Goal: Information Seeking & Learning: Learn about a topic

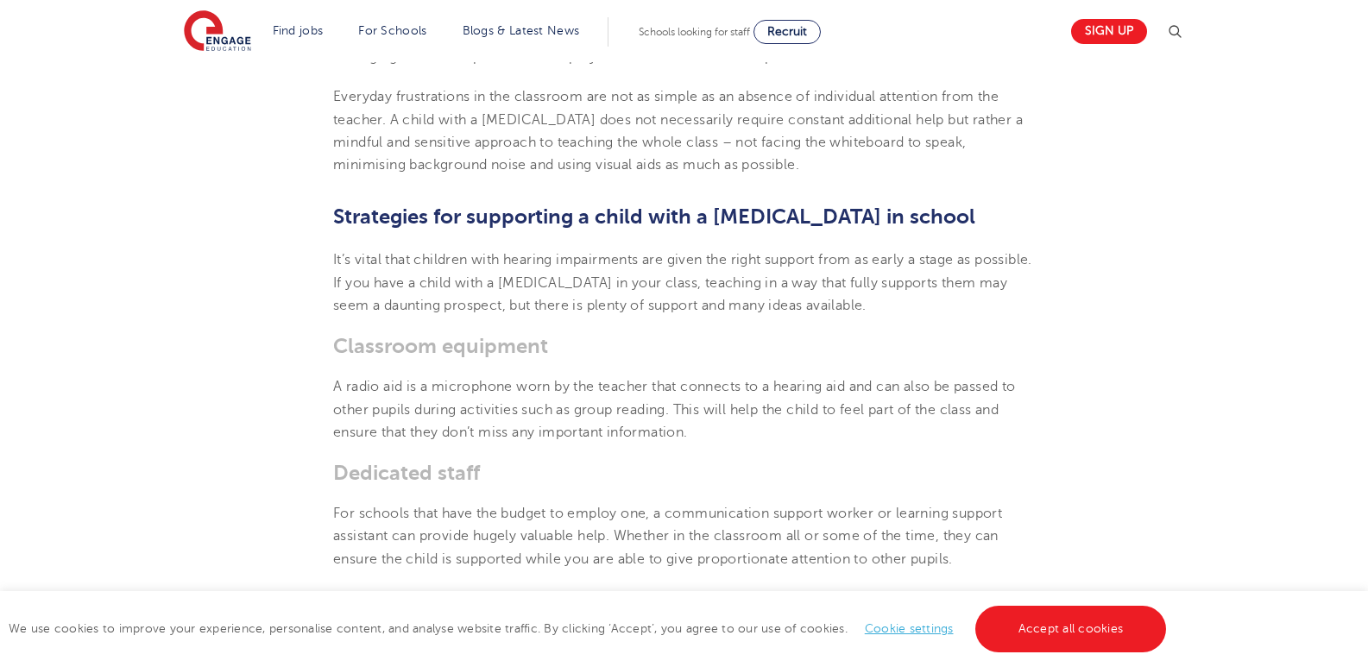
scroll to position [2072, 0]
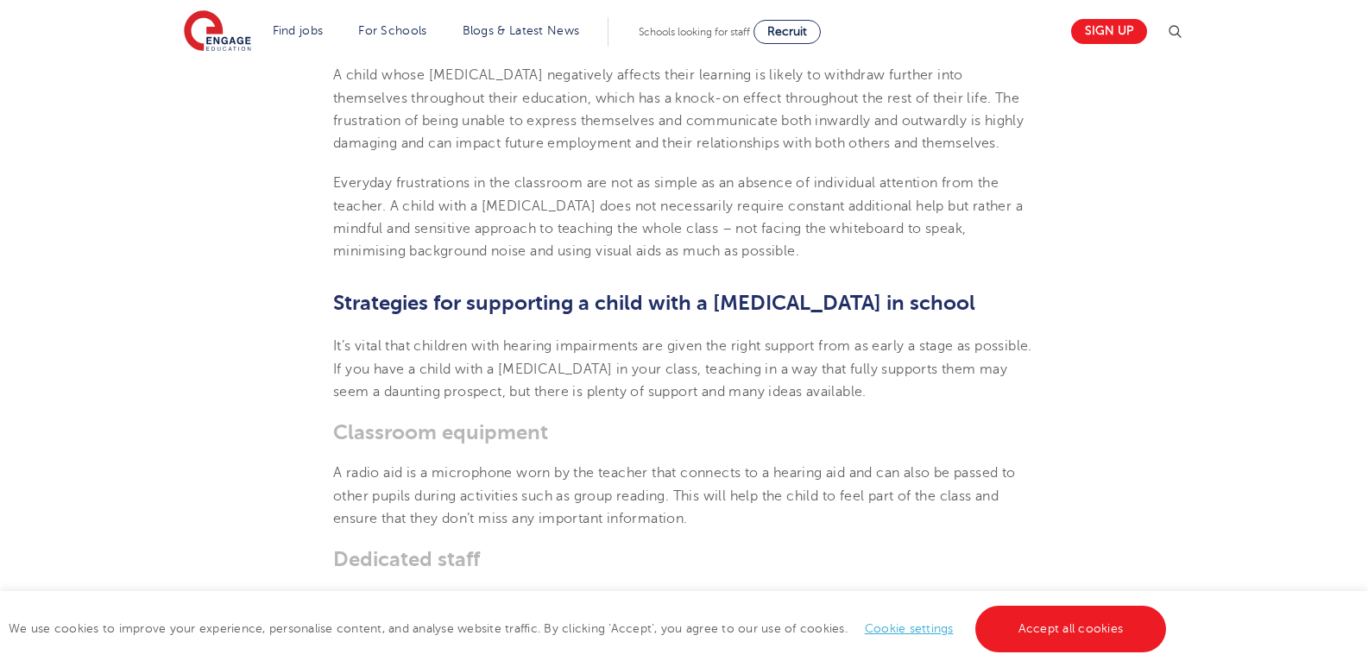
drag, startPoint x: 335, startPoint y: 179, endPoint x: 887, endPoint y: 258, distance: 558.2
click at [887, 258] on p "Everyday frustrations in the classroom are not as simple as an absence of indiv…" at bounding box center [684, 217] width 702 height 91
copy span "Everyday frustrations in the classroom are not as simple as an absence of indiv…"
click at [524, 274] on section "[DATE] How to support a child with a [MEDICAL_DATA] in school Going through sch…" at bounding box center [684, 547] width 1047 height 4284
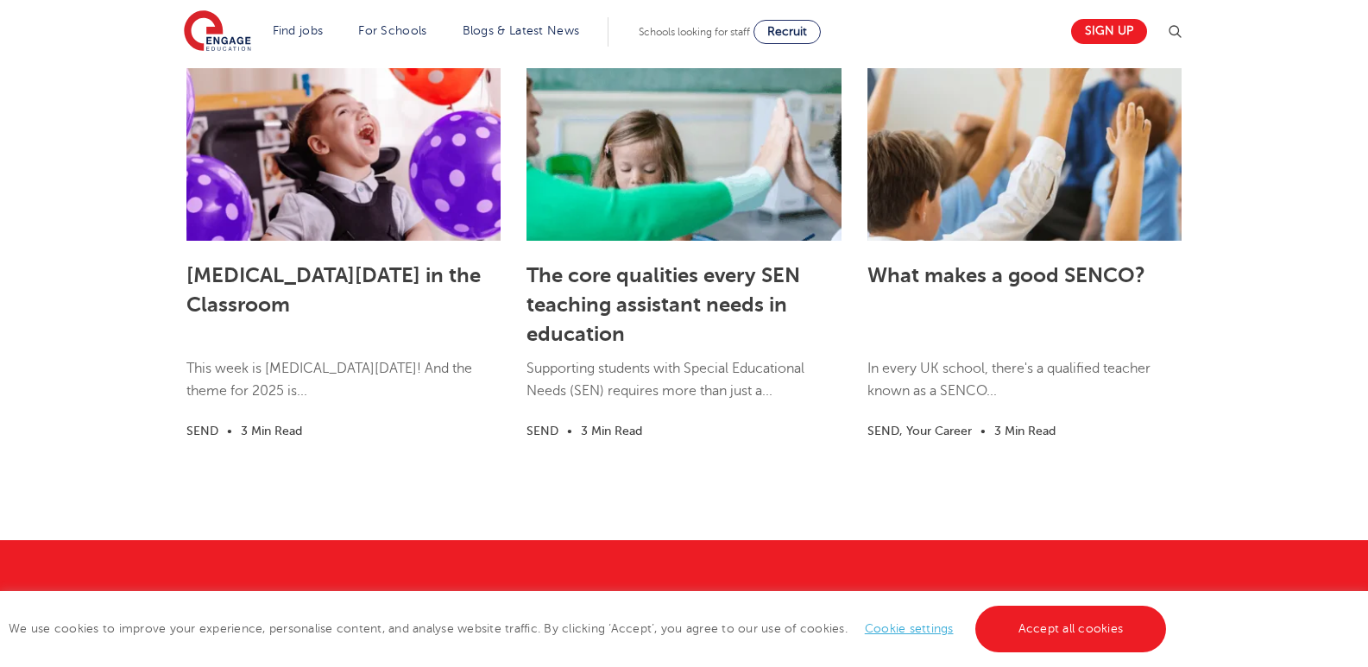
scroll to position [4746, 0]
